Goal: Find contact information: Find contact information

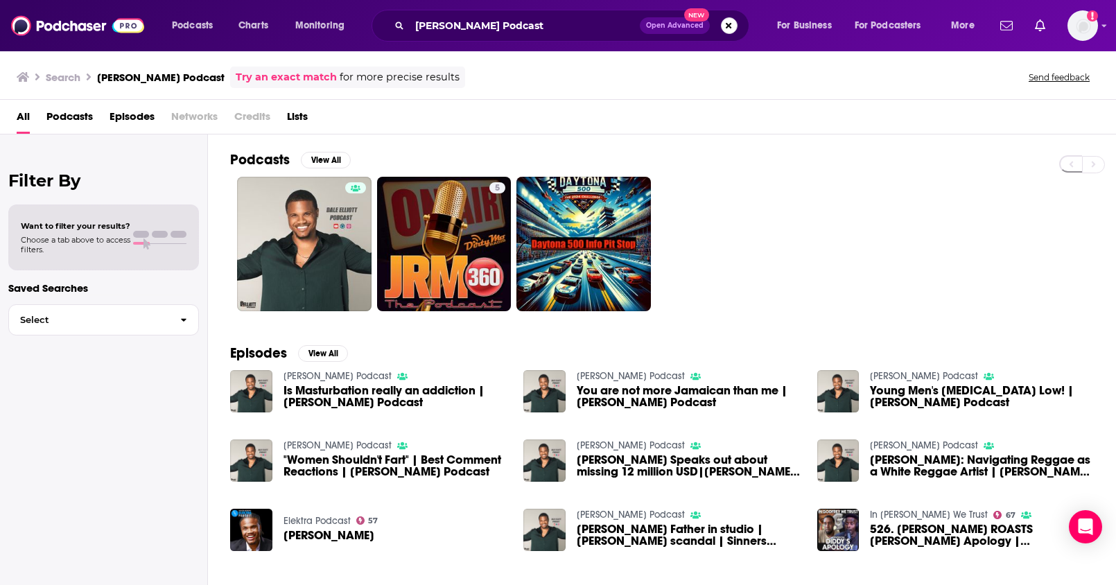
click at [728, 27] on button "Search podcasts, credits, & more..." at bounding box center [729, 25] width 17 height 17
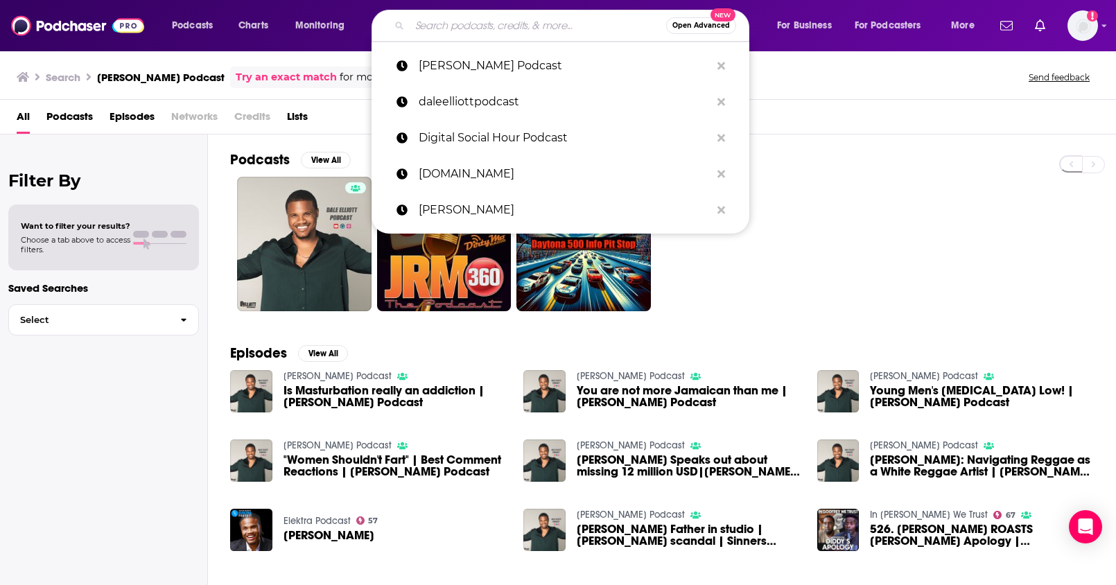
paste input "Storytime With [PERSON_NAME]"
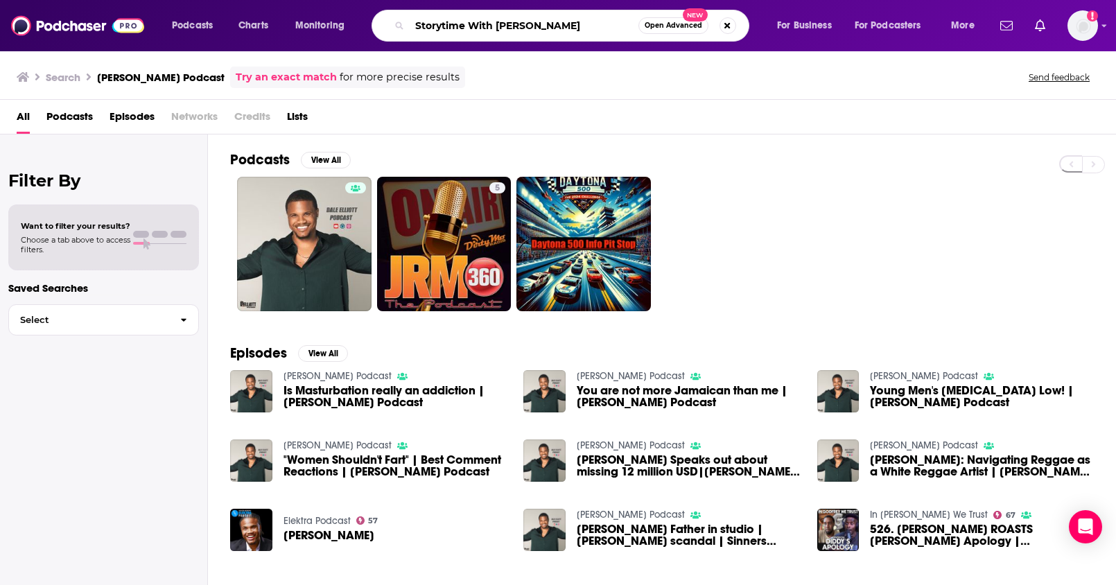
type input "Storytime With [PERSON_NAME]"
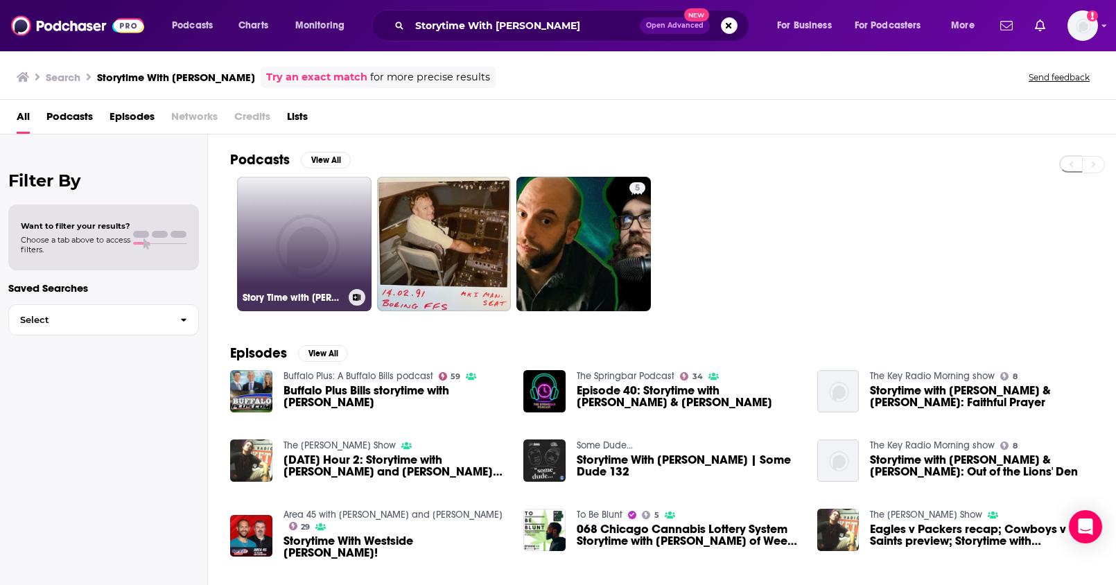
click at [294, 212] on link "Story Time with [PERSON_NAME]" at bounding box center [304, 244] width 134 height 134
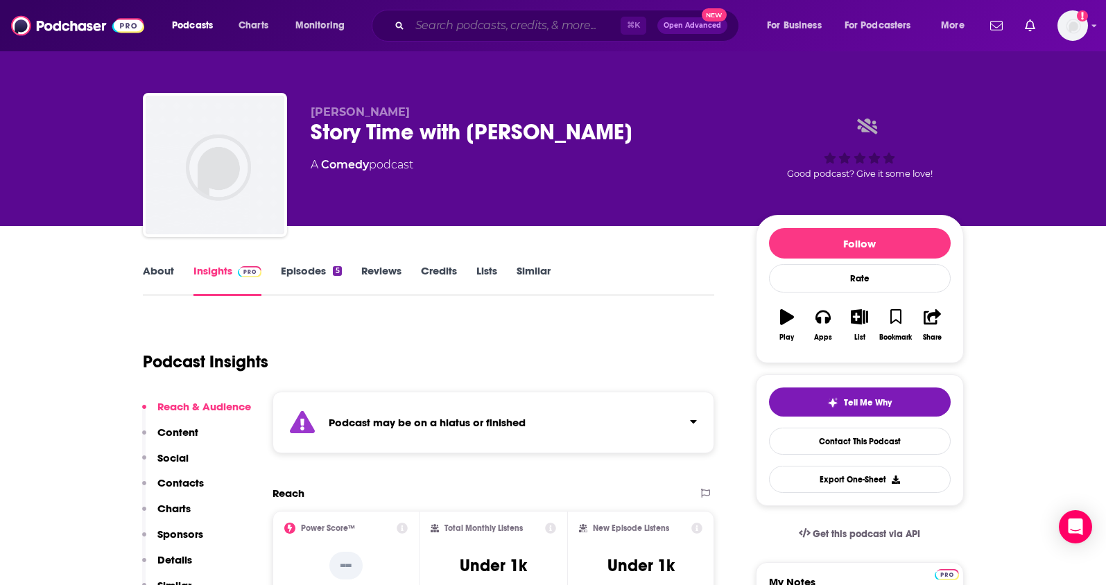
click at [488, 29] on input "Search podcasts, credits, & more..." at bounding box center [515, 26] width 211 height 22
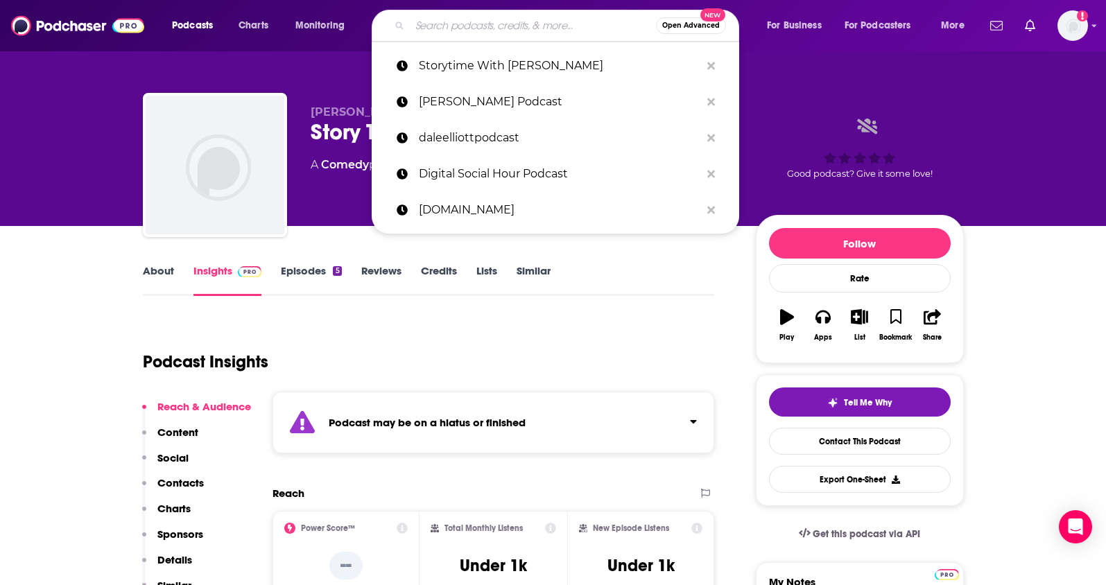
paste input "Confessions of a Hustler Podcast"
type input "Confessions of a Hustler Podcast"
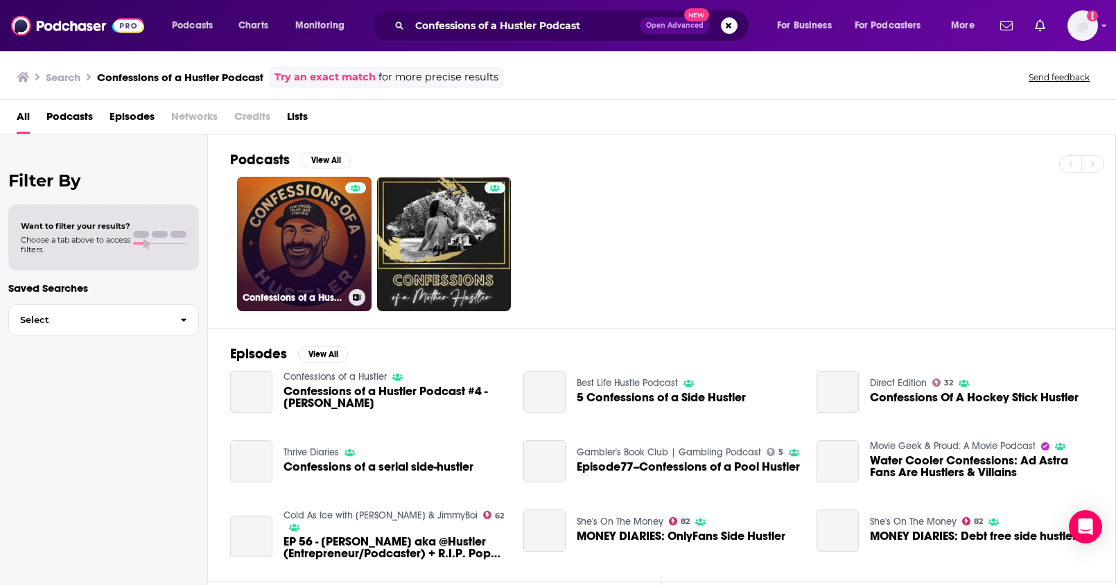
click at [295, 229] on link "Confessions of a Hustler" at bounding box center [304, 244] width 134 height 134
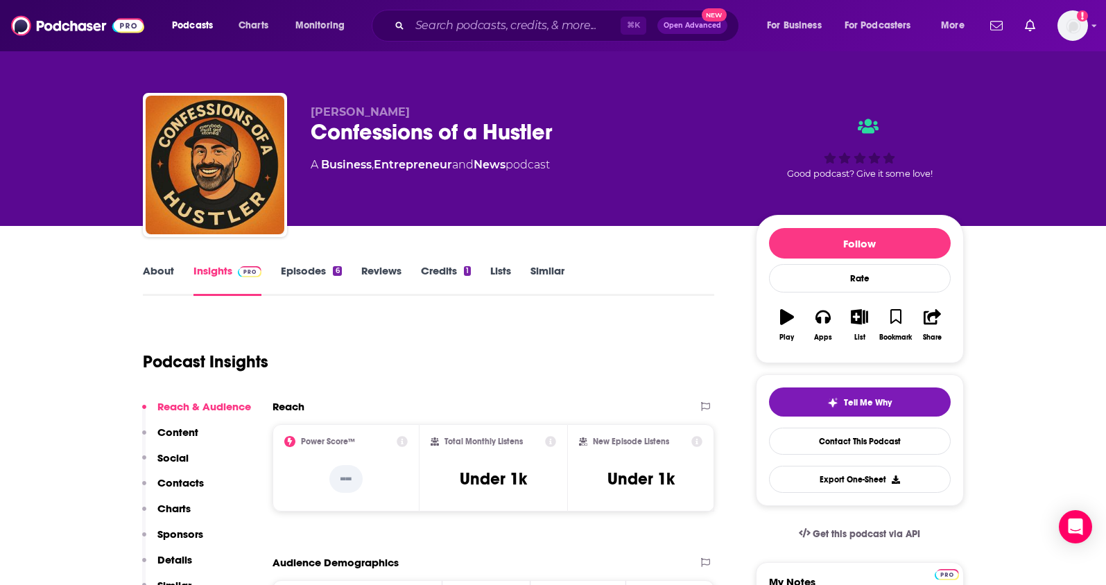
click at [322, 272] on link "Episodes 6" at bounding box center [311, 280] width 60 height 32
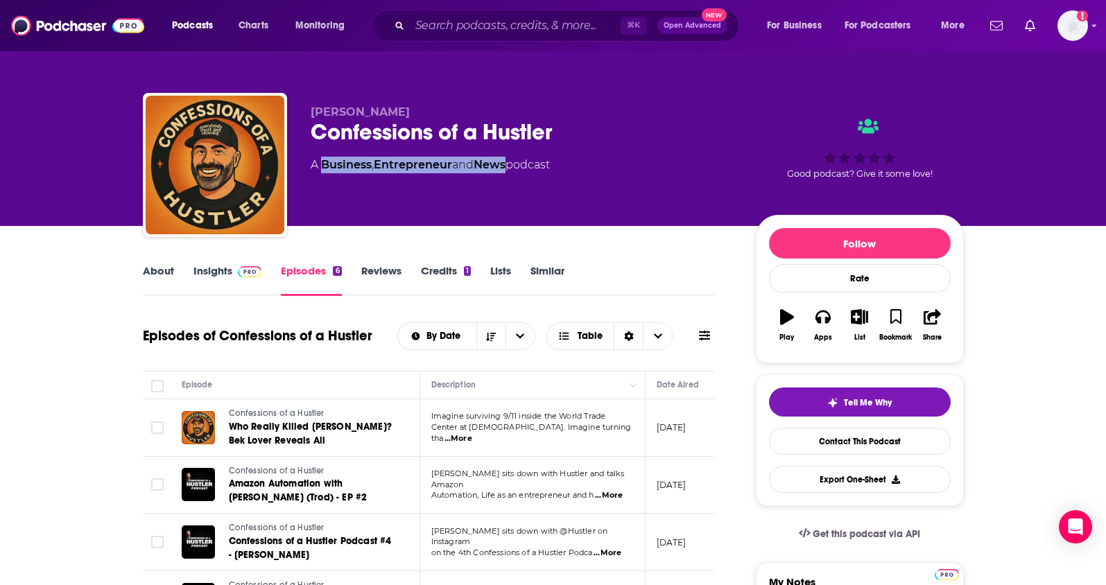
drag, startPoint x: 514, startPoint y: 166, endPoint x: 324, endPoint y: 171, distance: 190.0
click at [324, 171] on div "A Business , Entrepreneur and News podcast" at bounding box center [430, 165] width 239 height 17
copy div "Business , Entrepreneur and News"
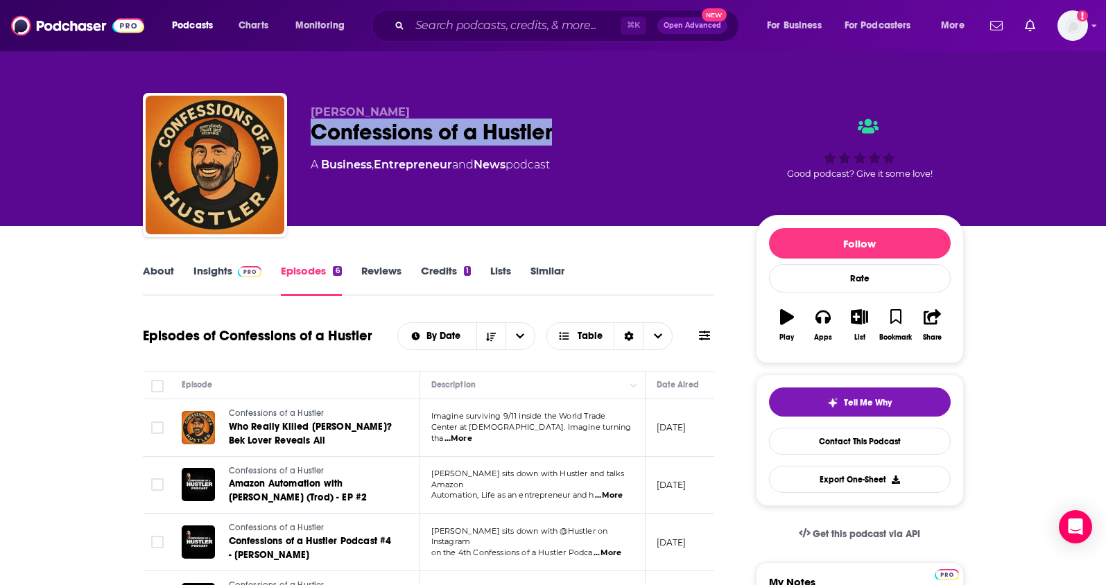
drag, startPoint x: 574, startPoint y: 134, endPoint x: 306, endPoint y: 132, distance: 267.6
click at [306, 132] on div "[PERSON_NAME] Confessions of a Hustler A Business , Entrepreneur and News podca…" at bounding box center [553, 168] width 821 height 150
copy h2 "Confessions of a Hustler"
click at [232, 271] on span at bounding box center [247, 270] width 30 height 13
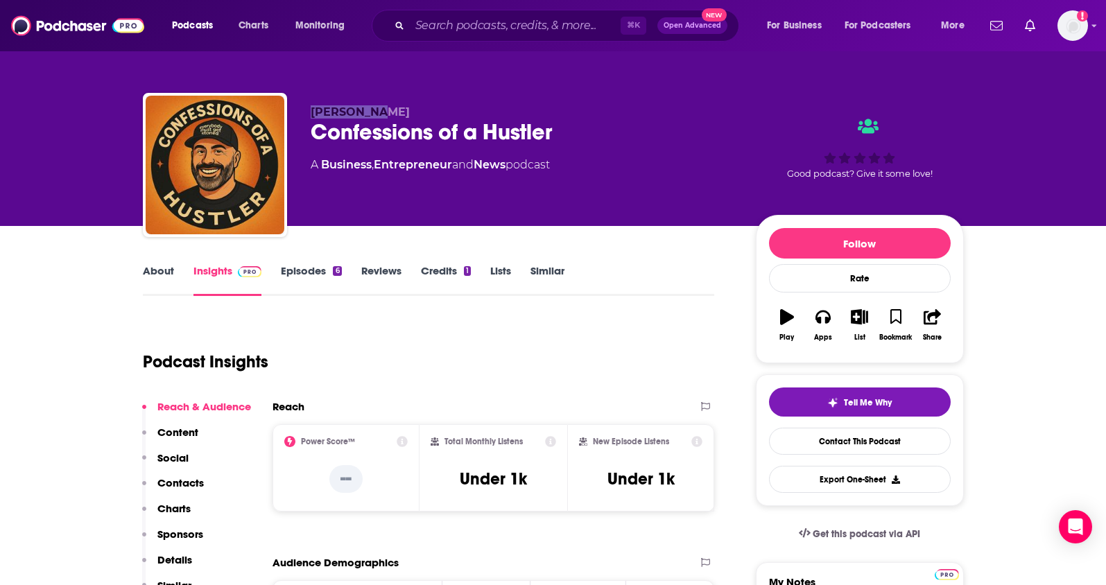
drag, startPoint x: 374, startPoint y: 109, endPoint x: 301, endPoint y: 109, distance: 73.5
click at [301, 109] on div "[PERSON_NAME] Confessions of a Hustler A Business , Entrepreneur and News podca…" at bounding box center [553, 168] width 821 height 150
copy span "[PERSON_NAME]"
click at [177, 485] on p "Contacts" at bounding box center [180, 482] width 46 height 13
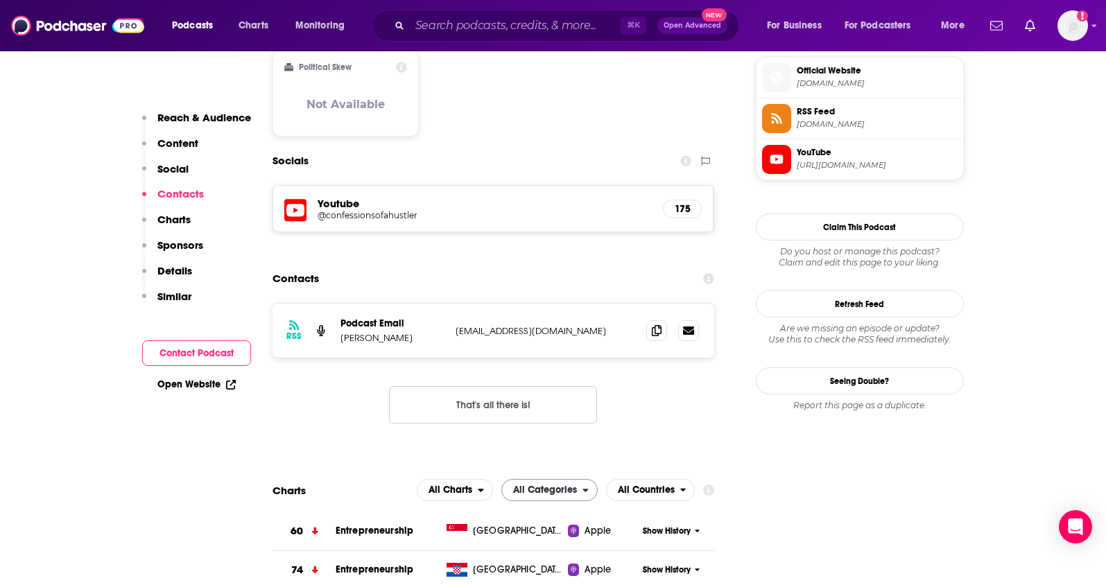
scroll to position [1138, 0]
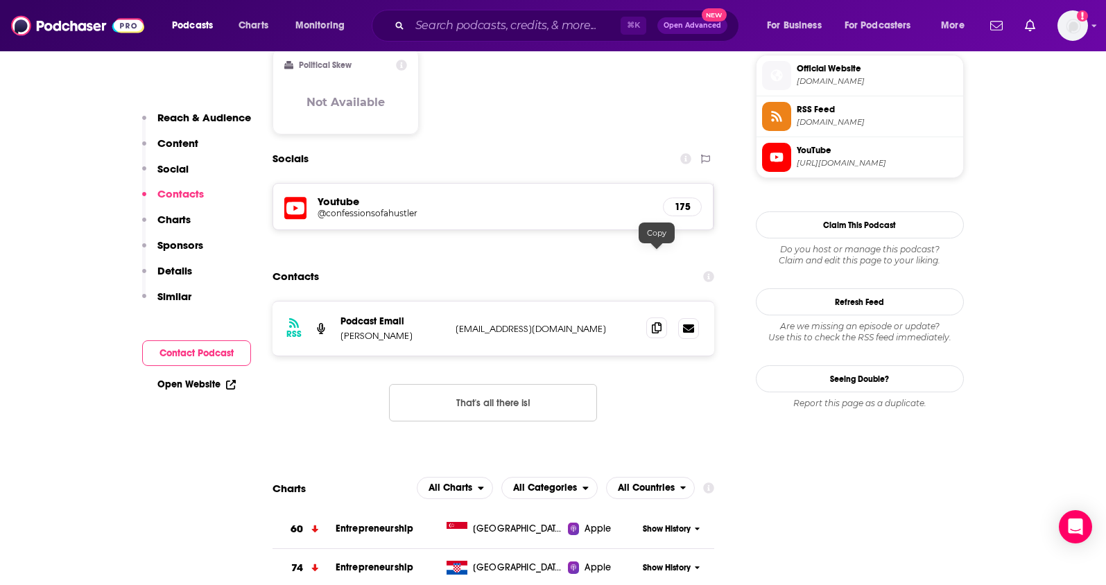
click at [660, 322] on icon at bounding box center [657, 327] width 10 height 11
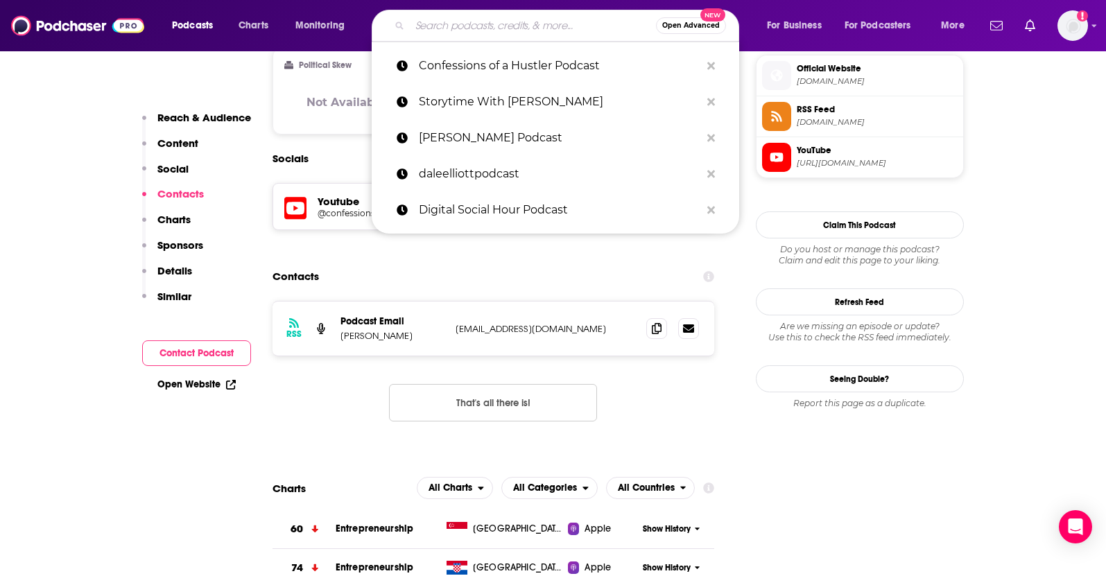
click at [580, 28] on input "Search podcasts, credits, & more..." at bounding box center [533, 26] width 246 height 22
paste input "Going Public with [PERSON_NAME]"
type input "Going Public with [PERSON_NAME]"
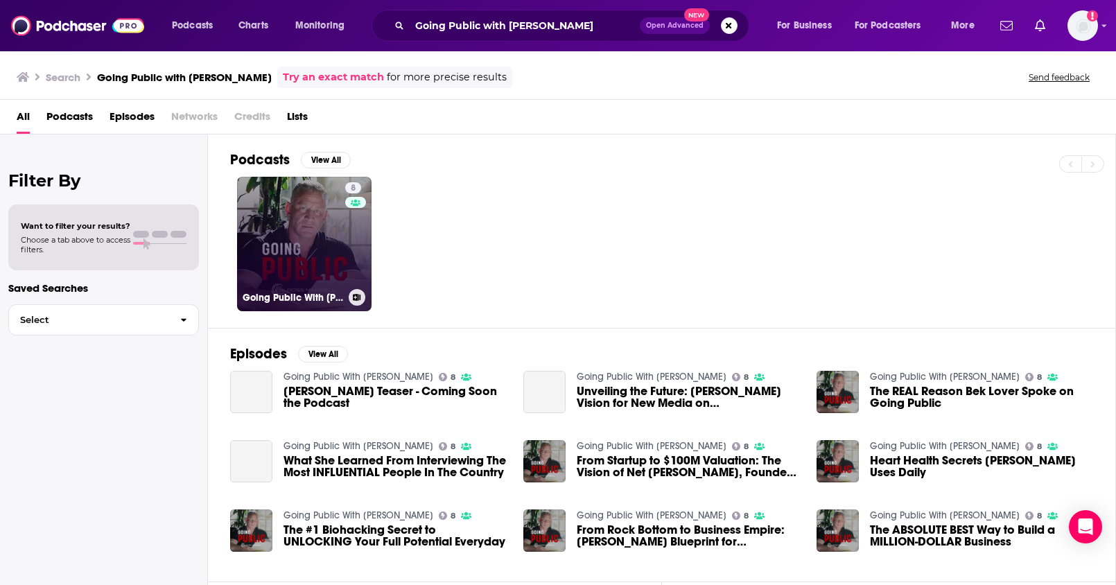
click at [336, 207] on link "8 Going Public With [PERSON_NAME]" at bounding box center [304, 244] width 134 height 134
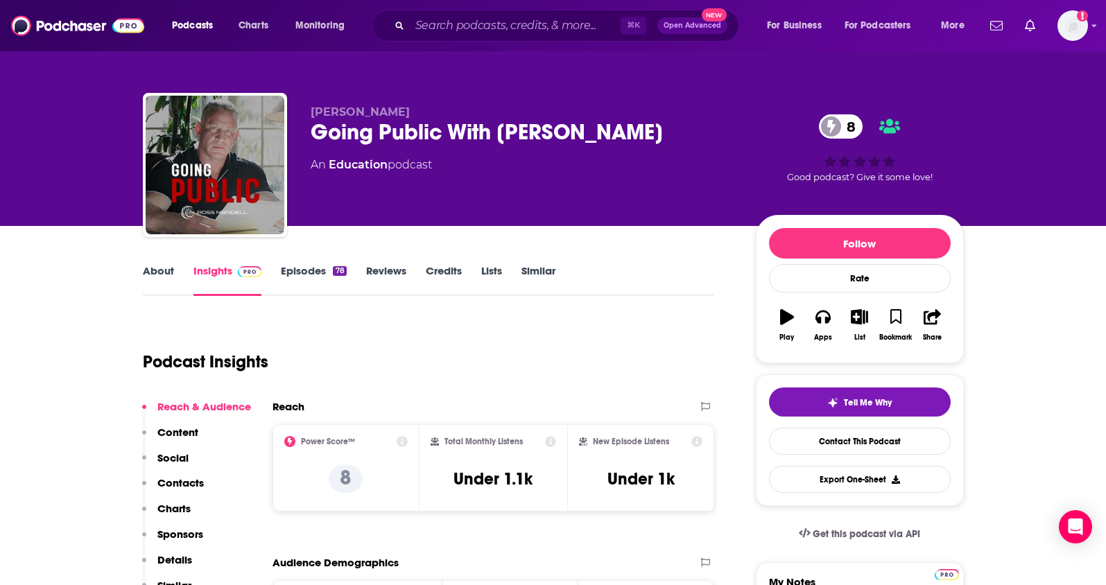
click at [167, 271] on link "About" at bounding box center [158, 280] width 31 height 32
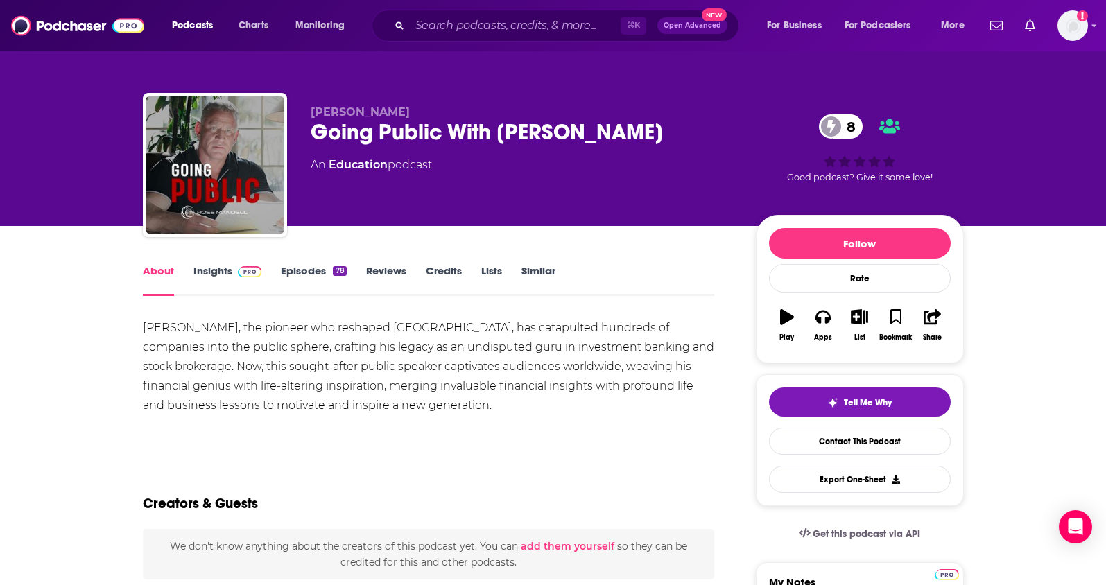
click at [197, 268] on link "Insights" at bounding box center [227, 280] width 69 height 32
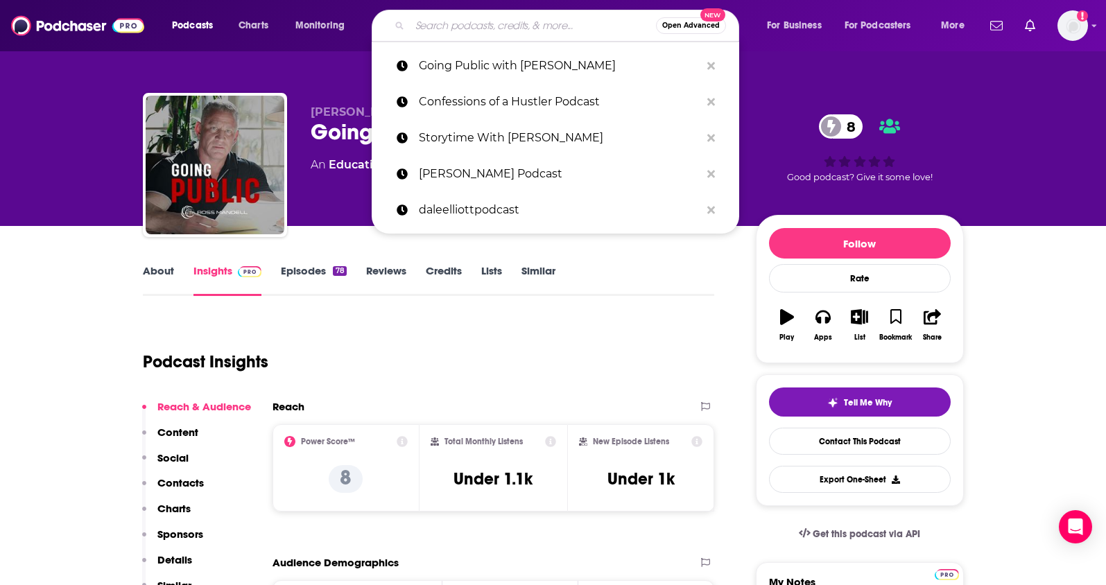
click at [512, 31] on input "Search podcasts, credits, & more..." at bounding box center [533, 26] width 246 height 22
paste input "Inside True Crime"
type input "Inside True Crime"
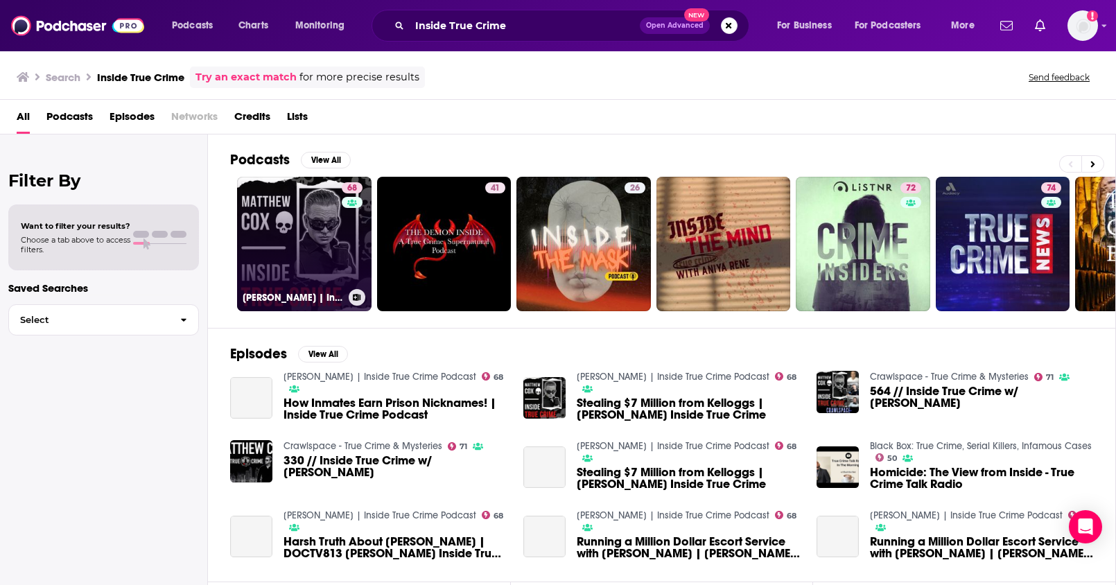
click at [299, 220] on link "68 [PERSON_NAME] | Inside True Crime Podcast" at bounding box center [304, 244] width 134 height 134
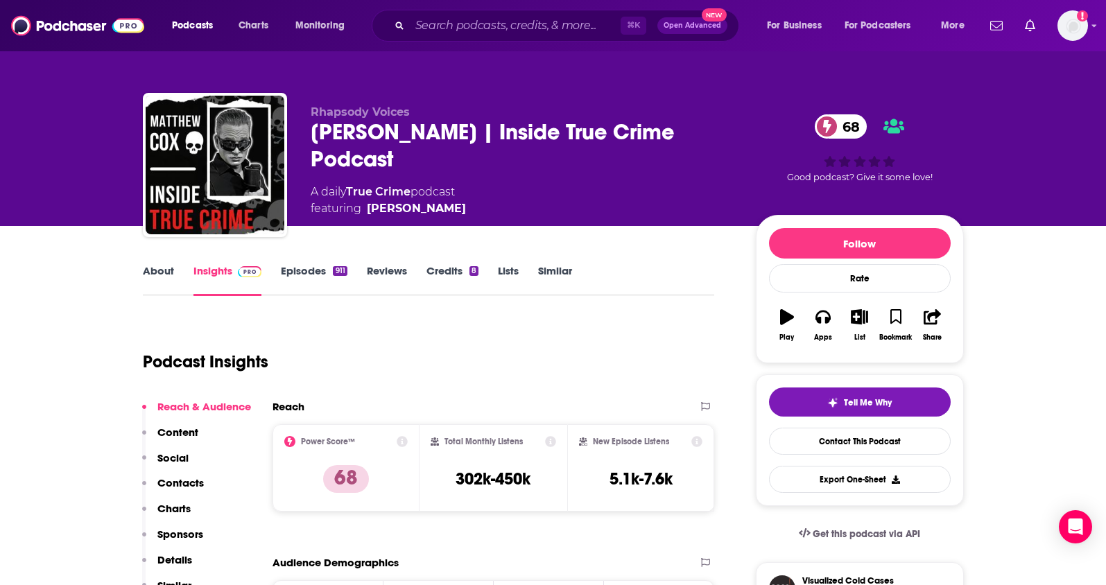
click at [419, 159] on div "[PERSON_NAME] | Inside True Crime Podcast 68" at bounding box center [522, 146] width 423 height 54
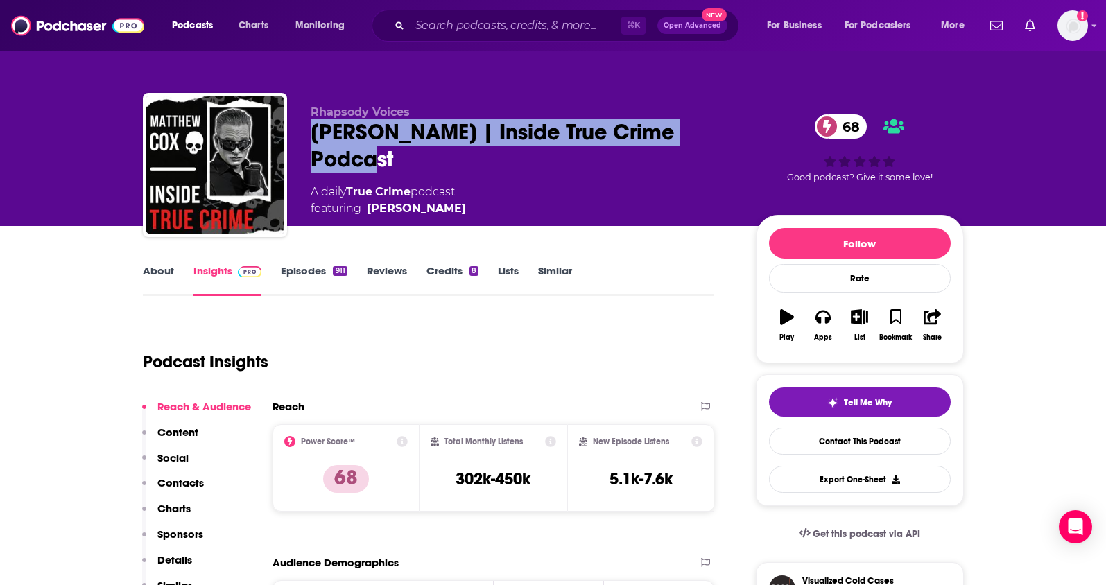
drag, startPoint x: 421, startPoint y: 159, endPoint x: 298, endPoint y: 142, distance: 123.8
click at [298, 142] on div "Rhapsody Voices [PERSON_NAME] | Inside True Crime Podcast 68 A daily True Crime…" at bounding box center [553, 168] width 821 height 150
copy h2 "[PERSON_NAME] | Inside True Crime Podcast"
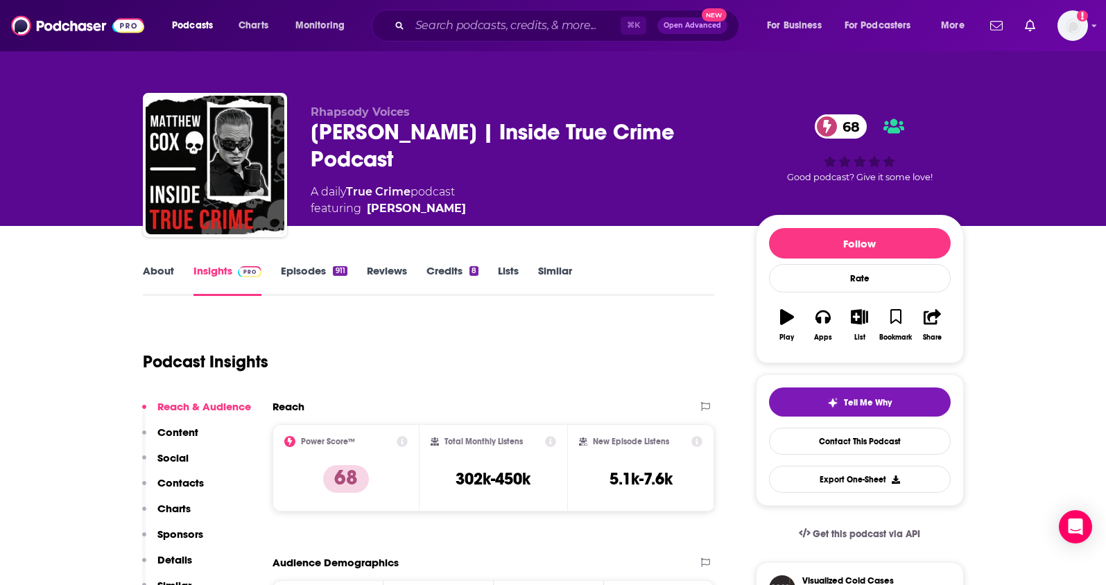
click at [517, 180] on div "Rhapsody Voices [PERSON_NAME] | Inside True Crime Podcast 68 A daily True Crime…" at bounding box center [522, 161] width 423 height 112
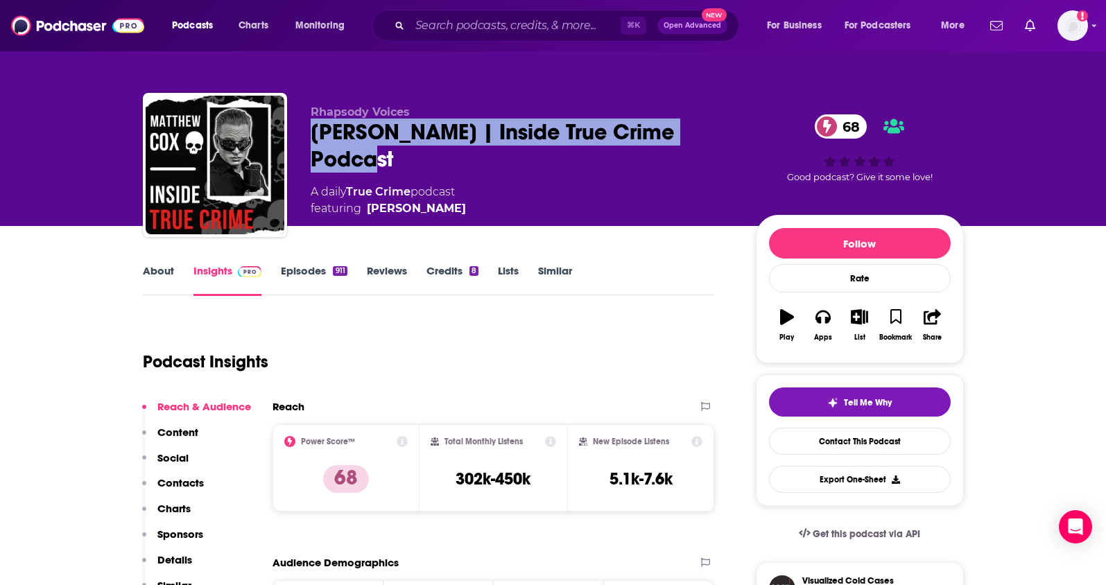
drag, startPoint x: 425, startPoint y: 168, endPoint x: 306, endPoint y: 141, distance: 122.1
click at [306, 141] on div "Rhapsody Voices [PERSON_NAME] | Inside True Crime Podcast 68 A daily True Crime…" at bounding box center [553, 168] width 821 height 150
copy h2 "[PERSON_NAME] | Inside True Crime Podcast"
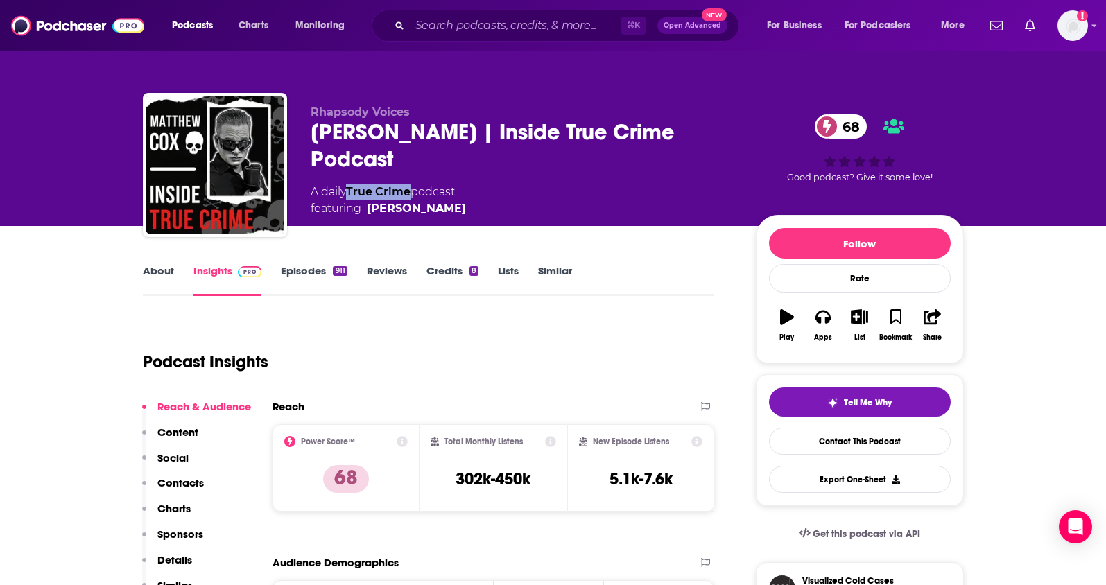
drag, startPoint x: 414, startPoint y: 190, endPoint x: 351, endPoint y: 191, distance: 62.4
click at [351, 191] on div "A daily True Crime podcast featuring [PERSON_NAME]" at bounding box center [388, 200] width 155 height 33
copy link "True Crime"
click at [182, 478] on p "Contacts" at bounding box center [180, 482] width 46 height 13
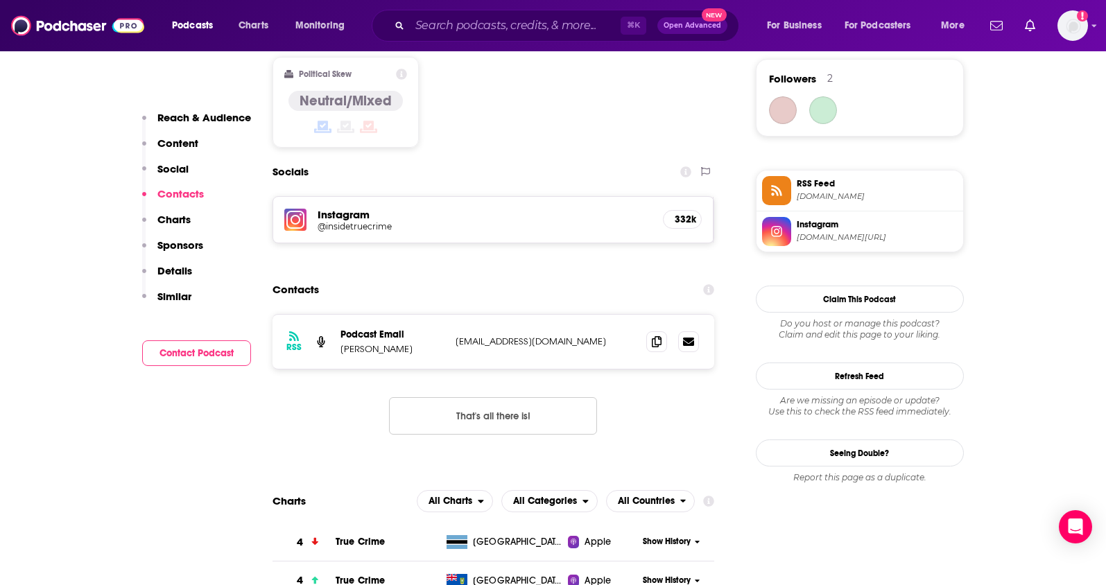
scroll to position [1142, 0]
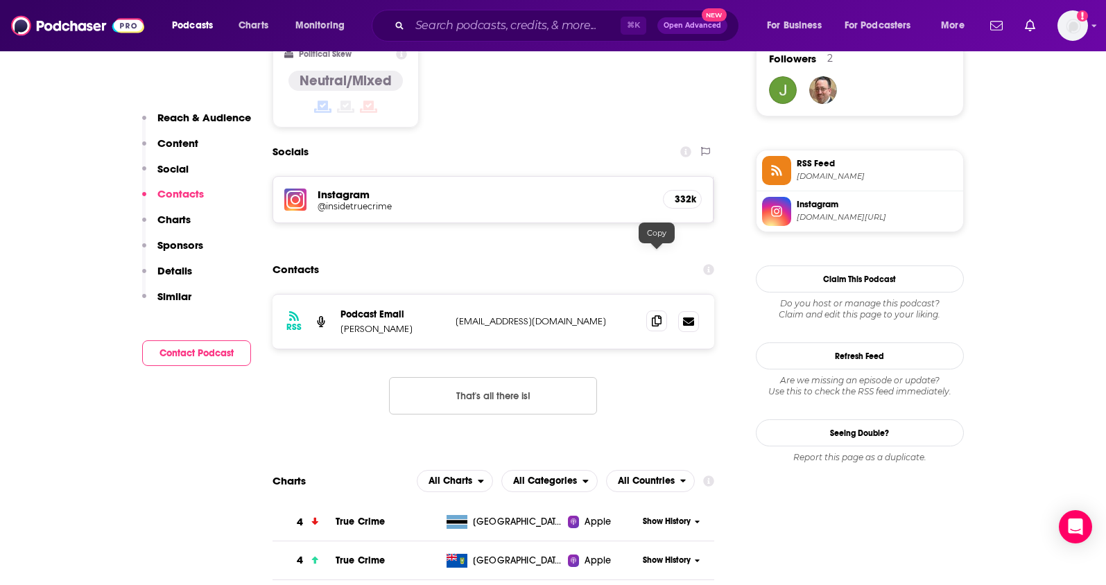
click at [650, 311] on span at bounding box center [656, 321] width 21 height 21
click at [522, 31] on input "Search podcasts, credits, & more..." at bounding box center [515, 26] width 211 height 22
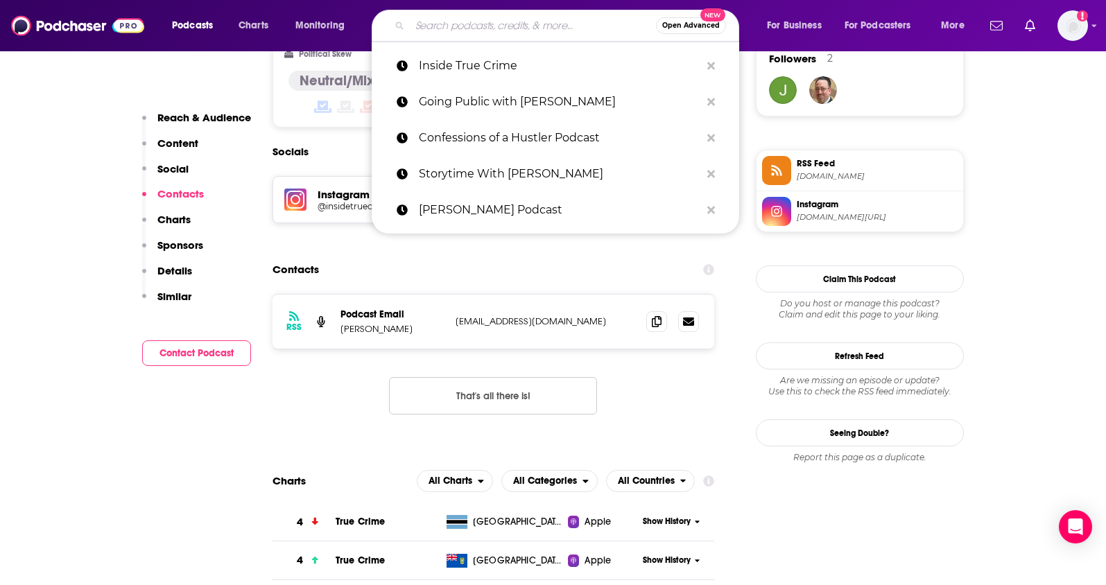
paste input "thejadabellpodcast"
type input "thejadabellpodcast"
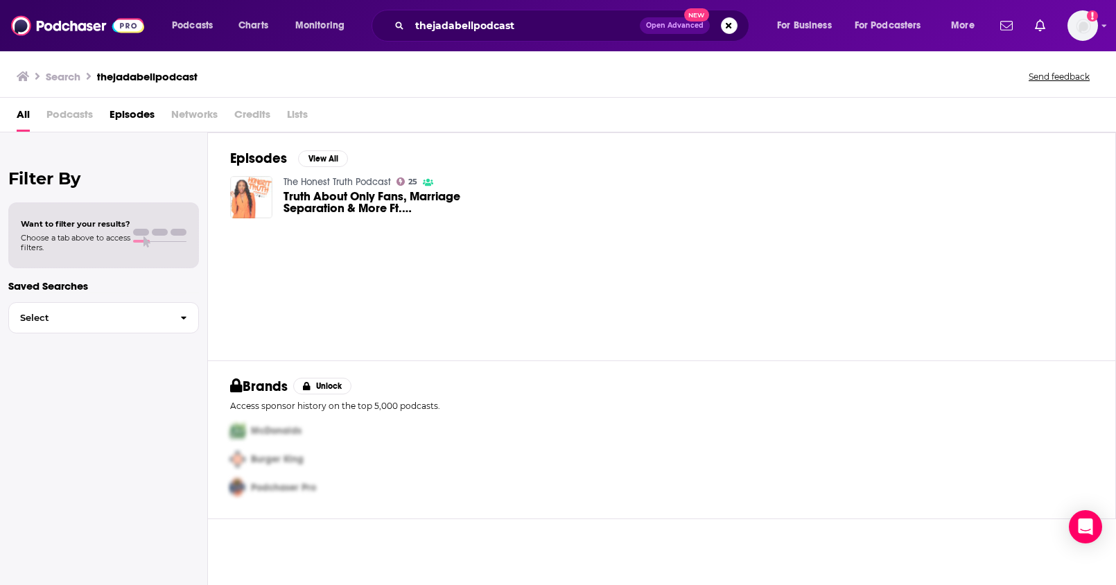
click at [260, 200] on img "Truth About Only Fans, Marriage Separation & More Ft. @TheJadaBellPodcast" at bounding box center [251, 197] width 42 height 42
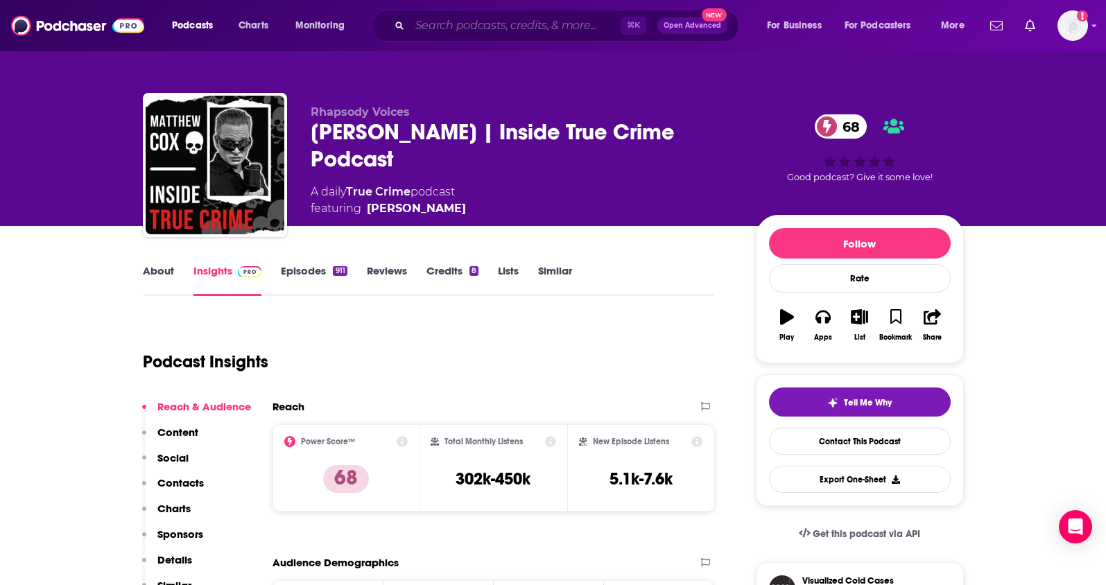
click at [531, 33] on input "Search podcasts, credits, & more..." at bounding box center [515, 26] width 211 height 22
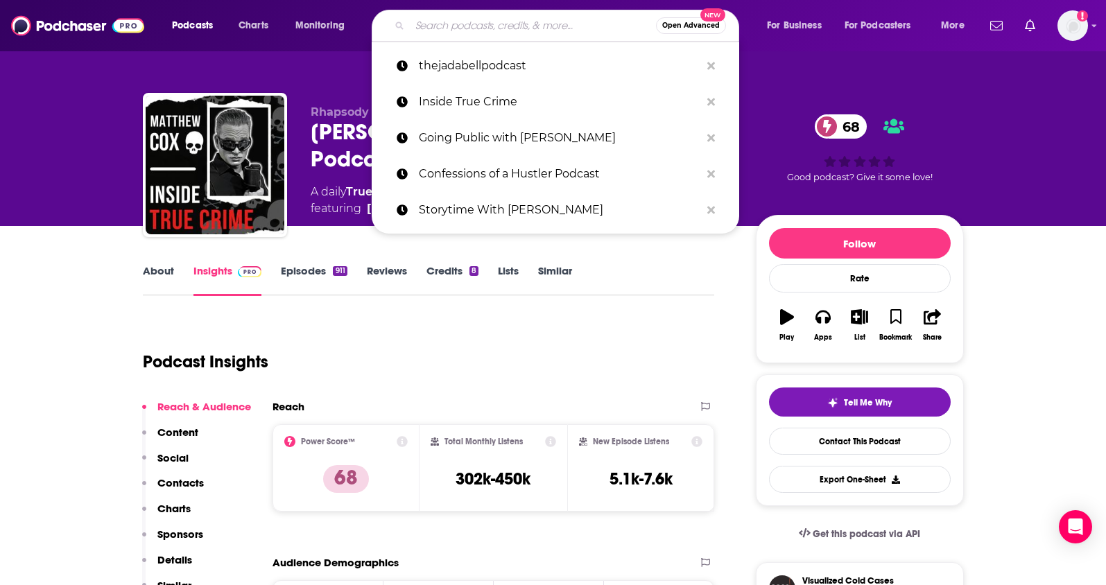
paste input "[PERSON_NAME]"
type input "[PERSON_NAME]"
